Goal: Task Accomplishment & Management: Manage account settings

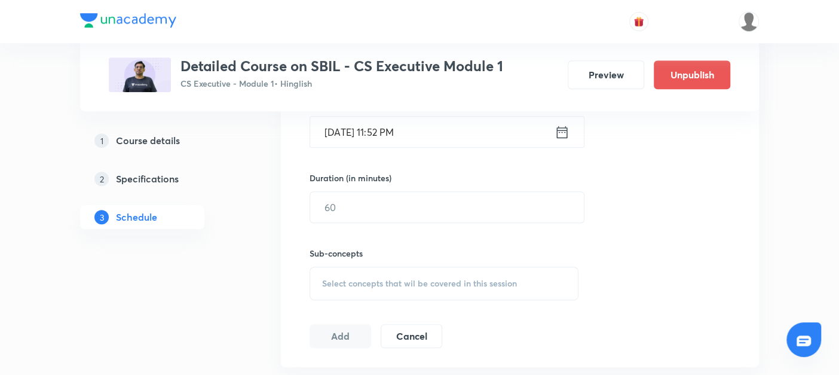
scroll to position [519, 0]
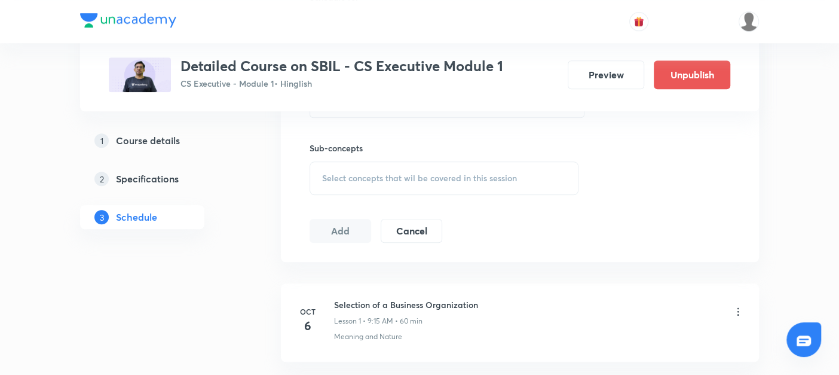
click at [737, 312] on icon at bounding box center [738, 311] width 2 height 8
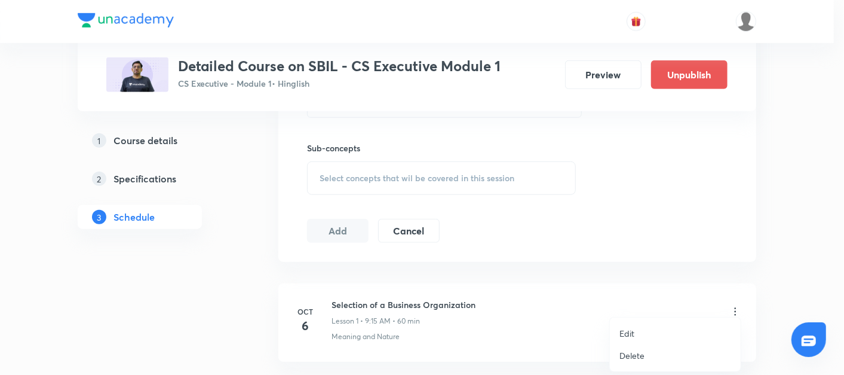
click at [626, 330] on p "Edit" at bounding box center [626, 333] width 15 height 13
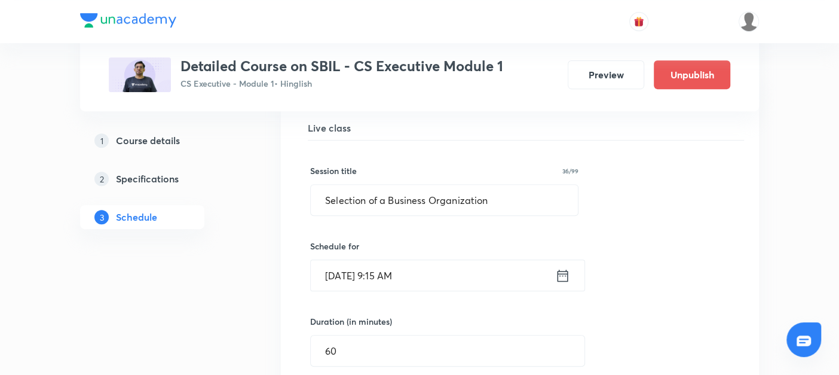
scroll to position [331, 0]
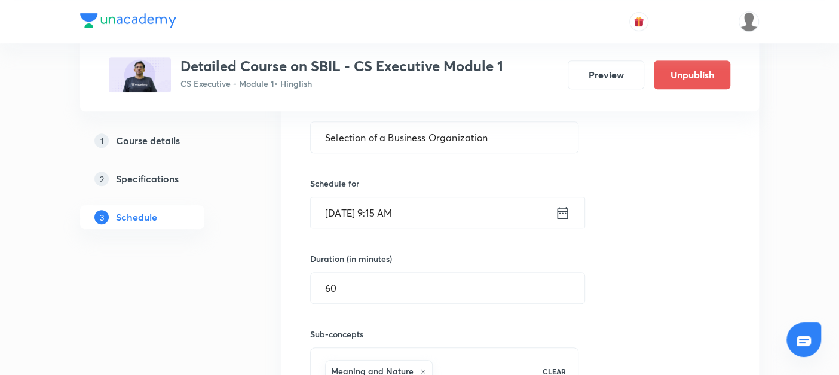
click at [563, 211] on icon at bounding box center [562, 212] width 15 height 17
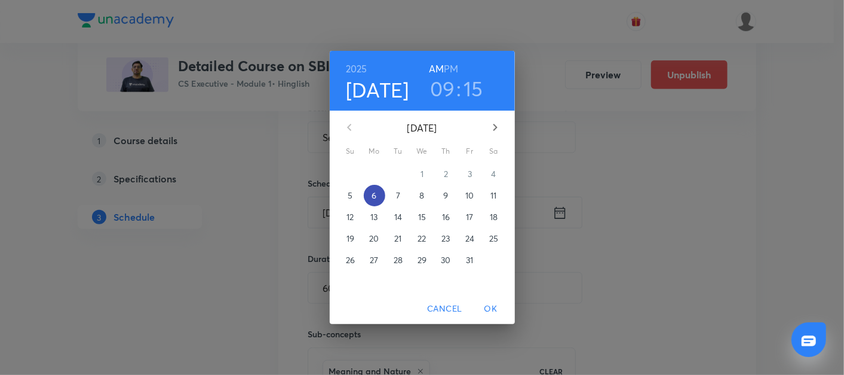
click at [372, 201] on button "6" at bounding box center [375, 196] width 22 height 22
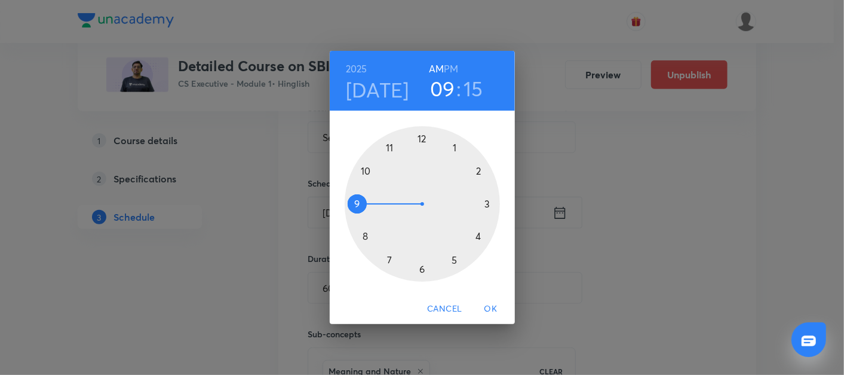
click at [447, 72] on h6 "PM" at bounding box center [451, 68] width 14 height 17
click at [421, 142] on div at bounding box center [422, 203] width 155 height 155
click at [421, 139] on div at bounding box center [422, 203] width 155 height 155
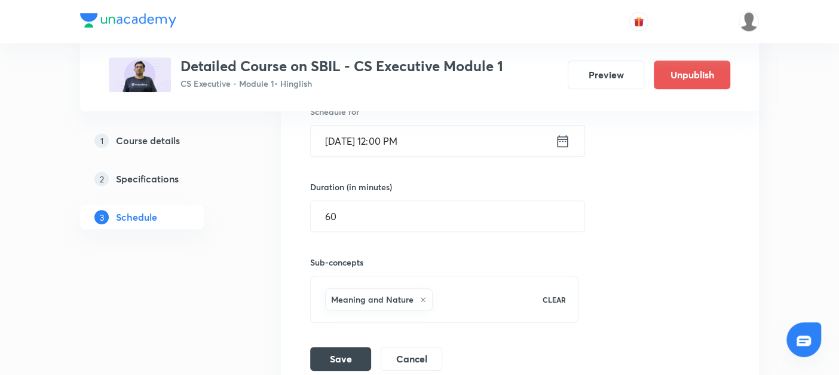
scroll to position [418, 0]
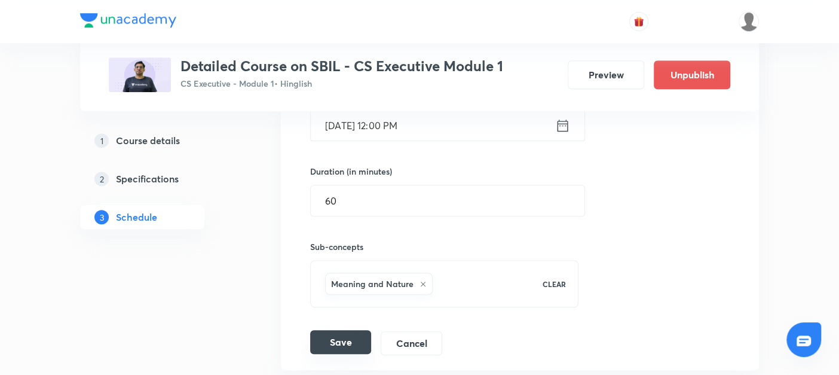
click at [326, 335] on button "Save" at bounding box center [340, 342] width 61 height 24
click at [342, 341] on button "Save" at bounding box center [340, 342] width 61 height 24
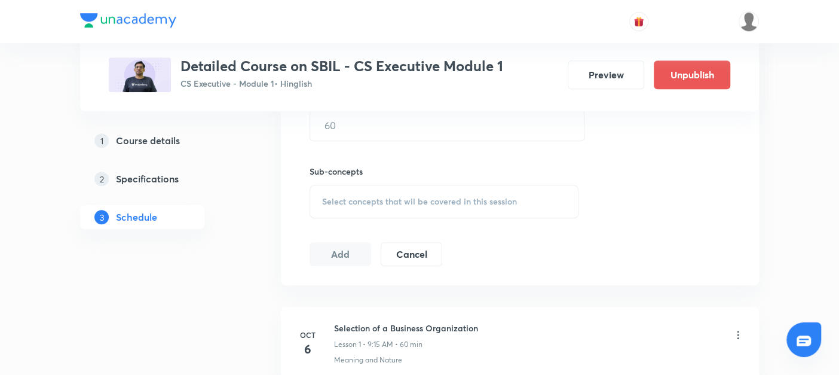
click at [385, 290] on div "Schedule 6 classes Topic coverage Company Law, Principles and Concepts Cover at…" at bounding box center [520, 323] width 478 height 1232
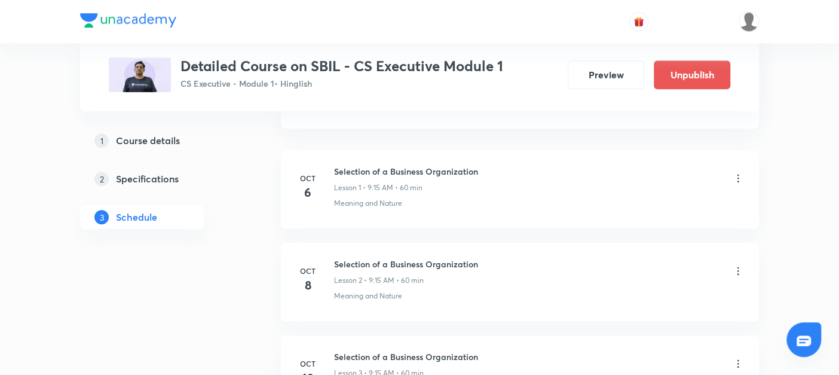
scroll to position [652, 0]
click at [736, 173] on icon at bounding box center [738, 178] width 12 height 12
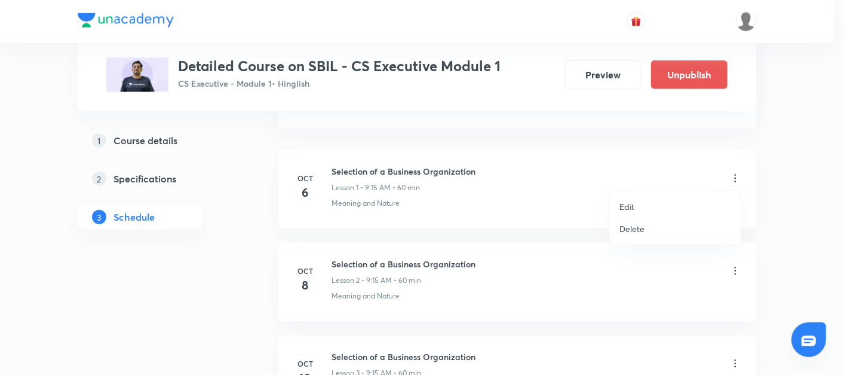
click at [624, 200] on p "Edit" at bounding box center [626, 206] width 15 height 13
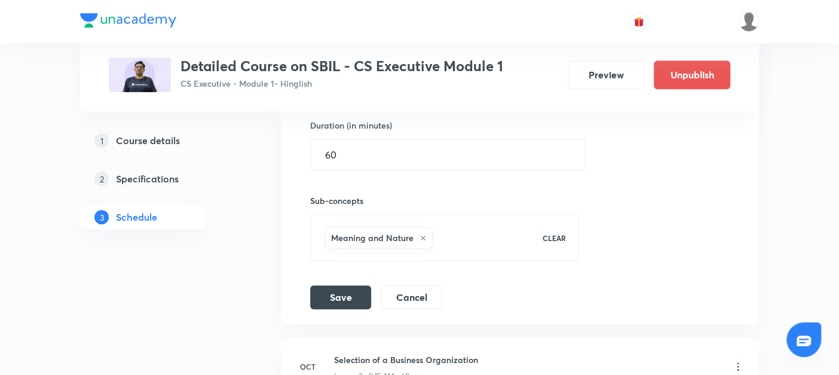
scroll to position [305, 0]
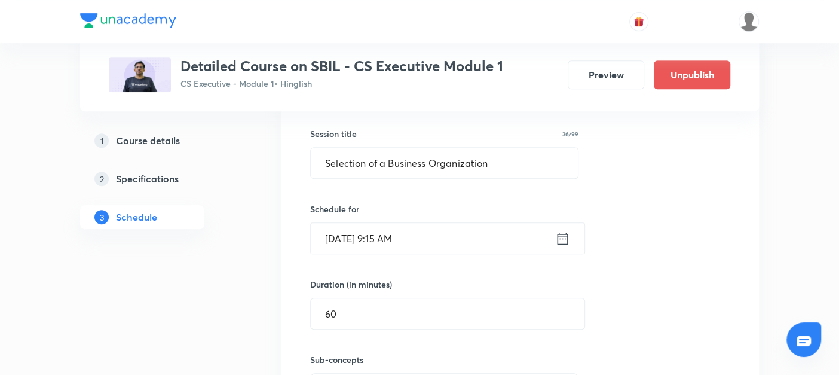
click at [563, 235] on icon at bounding box center [562, 238] width 11 height 12
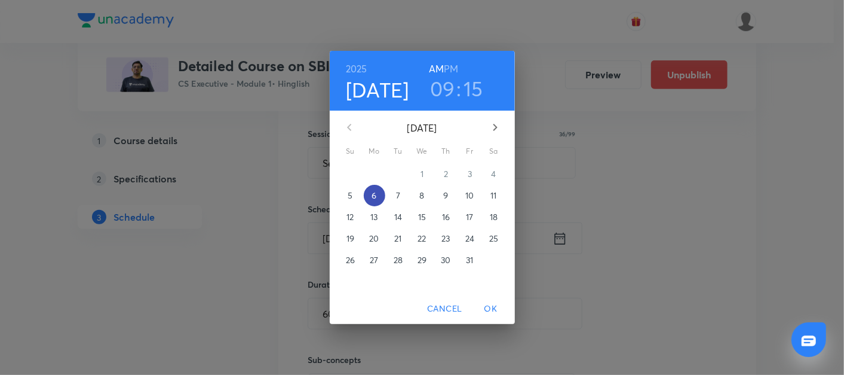
click at [376, 194] on p "6" at bounding box center [374, 195] width 5 height 12
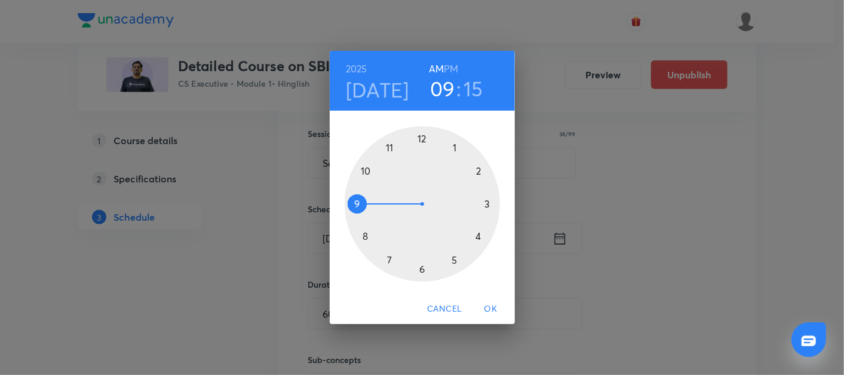
click at [423, 140] on div at bounding box center [422, 203] width 155 height 155
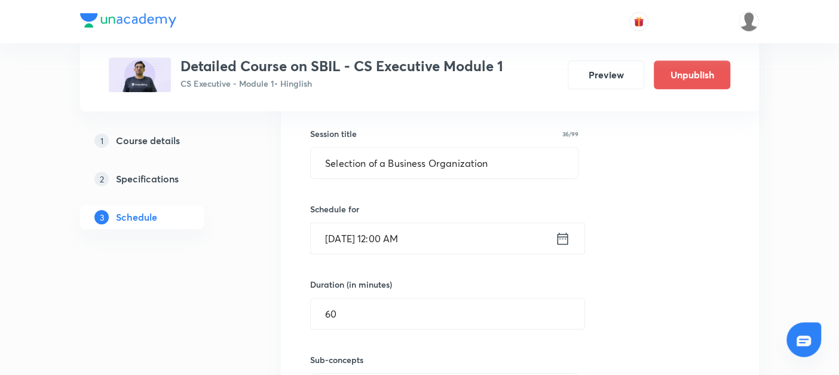
click at [562, 237] on icon at bounding box center [562, 238] width 15 height 17
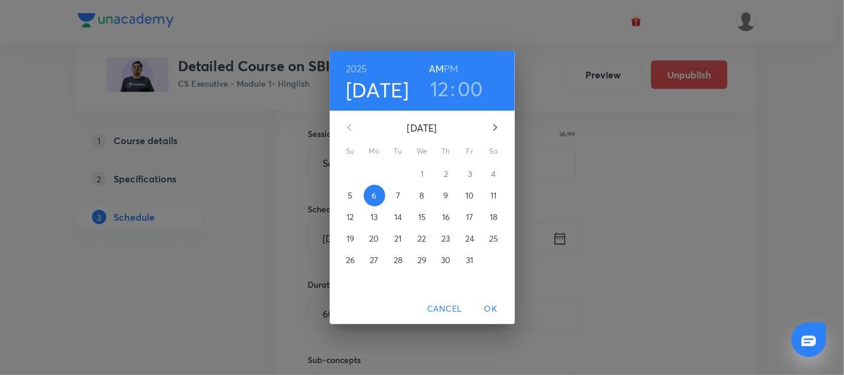
click at [450, 65] on h6 "PM" at bounding box center [451, 68] width 14 height 17
click at [375, 195] on p "6" at bounding box center [374, 195] width 5 height 12
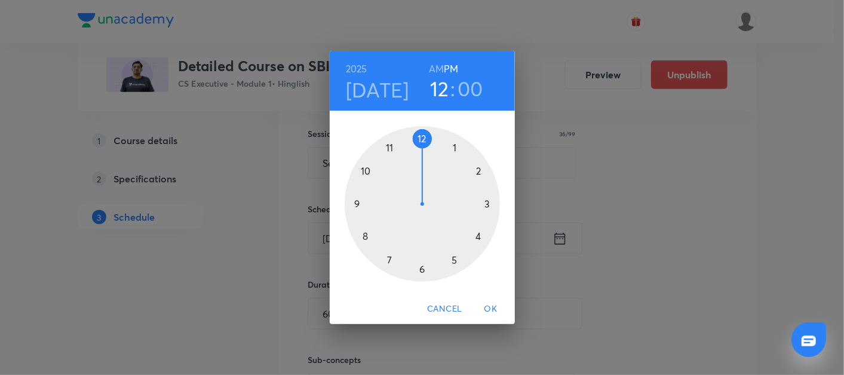
click at [421, 140] on div at bounding box center [422, 203] width 155 height 155
click at [422, 138] on div at bounding box center [422, 203] width 155 height 155
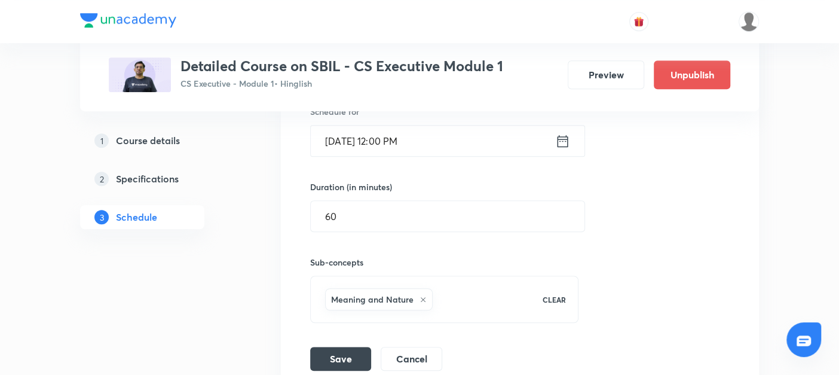
scroll to position [462, 0]
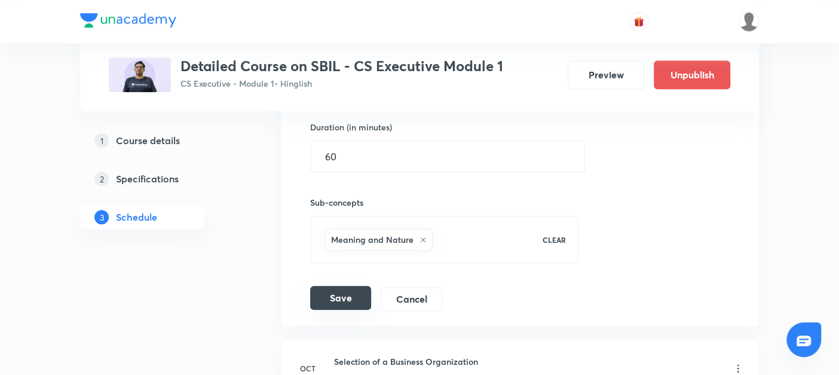
click at [359, 299] on button "Save" at bounding box center [340, 298] width 61 height 24
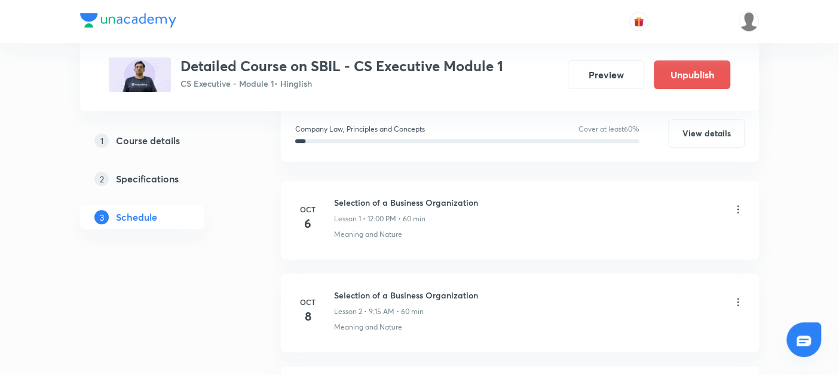
scroll to position [230, 0]
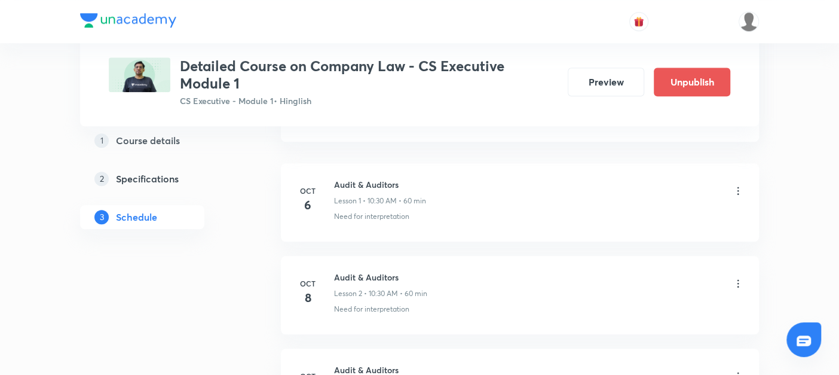
scroll to position [652, 0]
click at [738, 192] on icon at bounding box center [738, 192] width 12 height 12
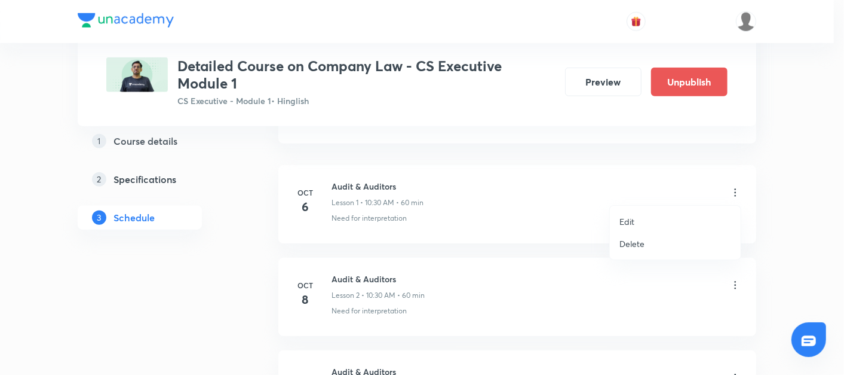
click at [633, 220] on p "Edit" at bounding box center [626, 221] width 15 height 13
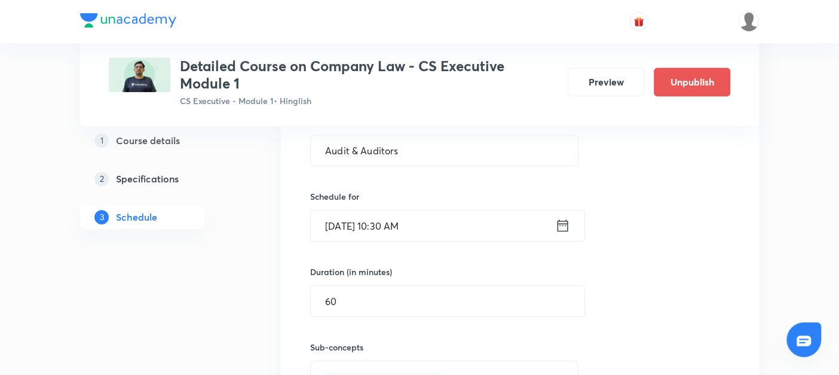
scroll to position [332, 0]
click at [561, 226] on icon at bounding box center [562, 226] width 15 height 17
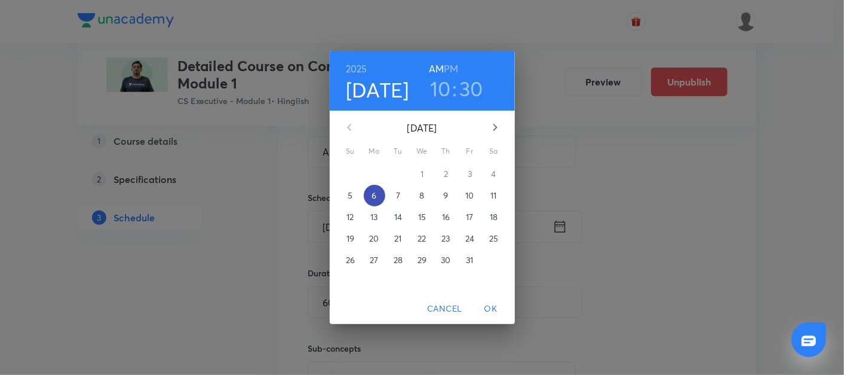
click at [375, 192] on p "6" at bounding box center [374, 195] width 5 height 12
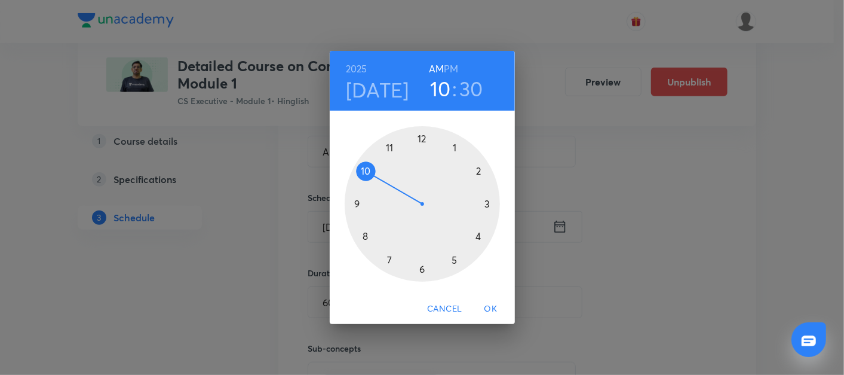
click at [454, 149] on div at bounding box center [422, 203] width 155 height 155
click at [452, 64] on h6 "PM" at bounding box center [451, 68] width 14 height 17
click at [488, 205] on div at bounding box center [422, 203] width 155 height 155
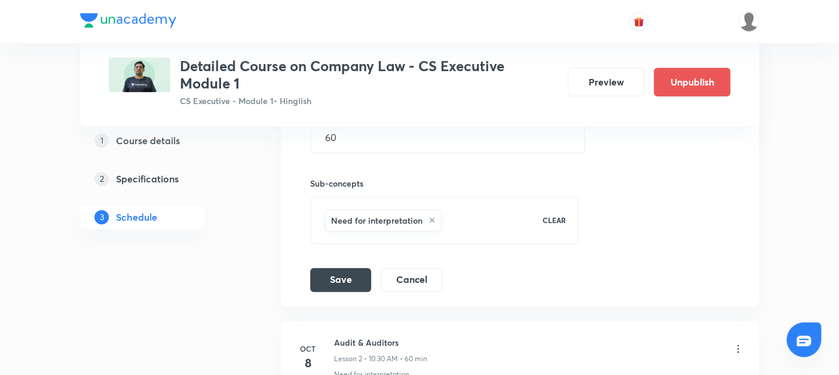
scroll to position [498, 0]
click at [347, 275] on button "Save" at bounding box center [340, 277] width 61 height 24
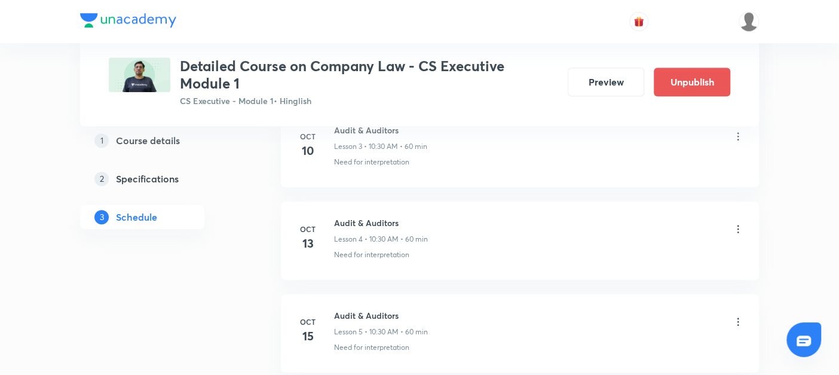
click at [347, 275] on li "Oct 13 Audit & Auditors Lesson 4 • 10:30 AM • 60 min Need for interpretation" at bounding box center [520, 240] width 478 height 78
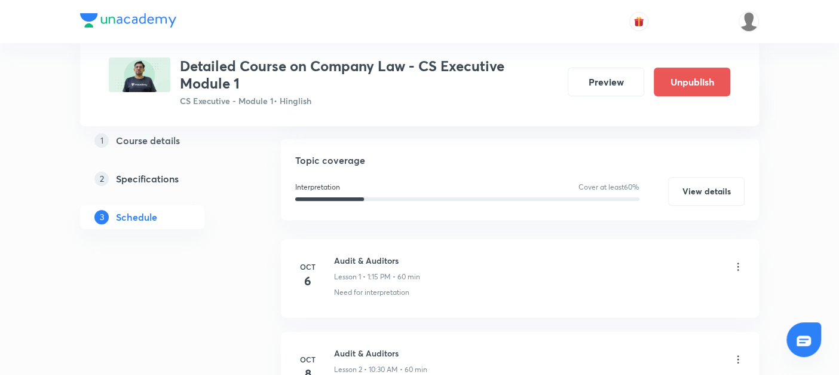
scroll to position [185, 0]
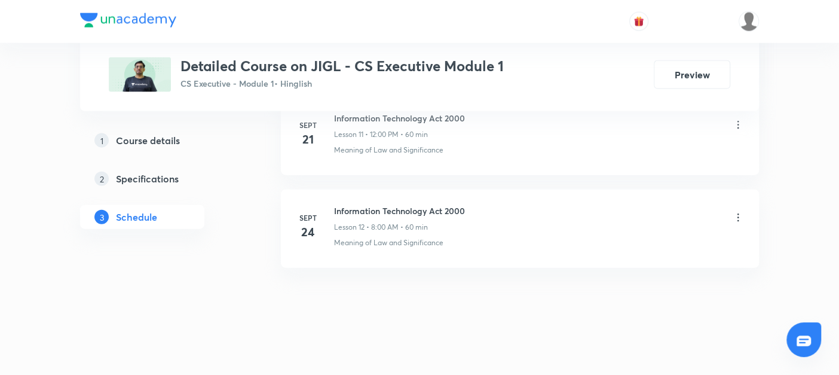
scroll to position [1522, 0]
